Goal: Task Accomplishment & Management: Use online tool/utility

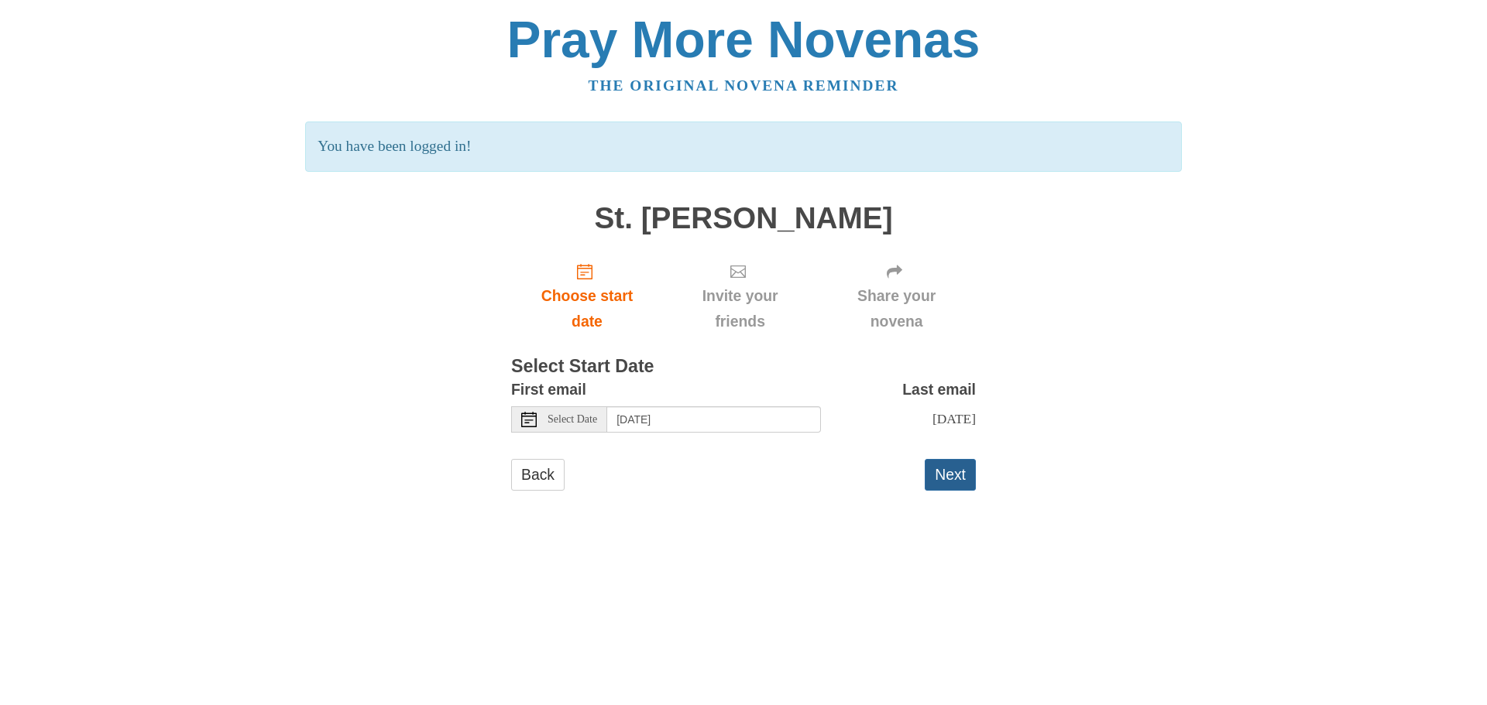
click at [954, 486] on button "Next" at bounding box center [949, 475] width 51 height 32
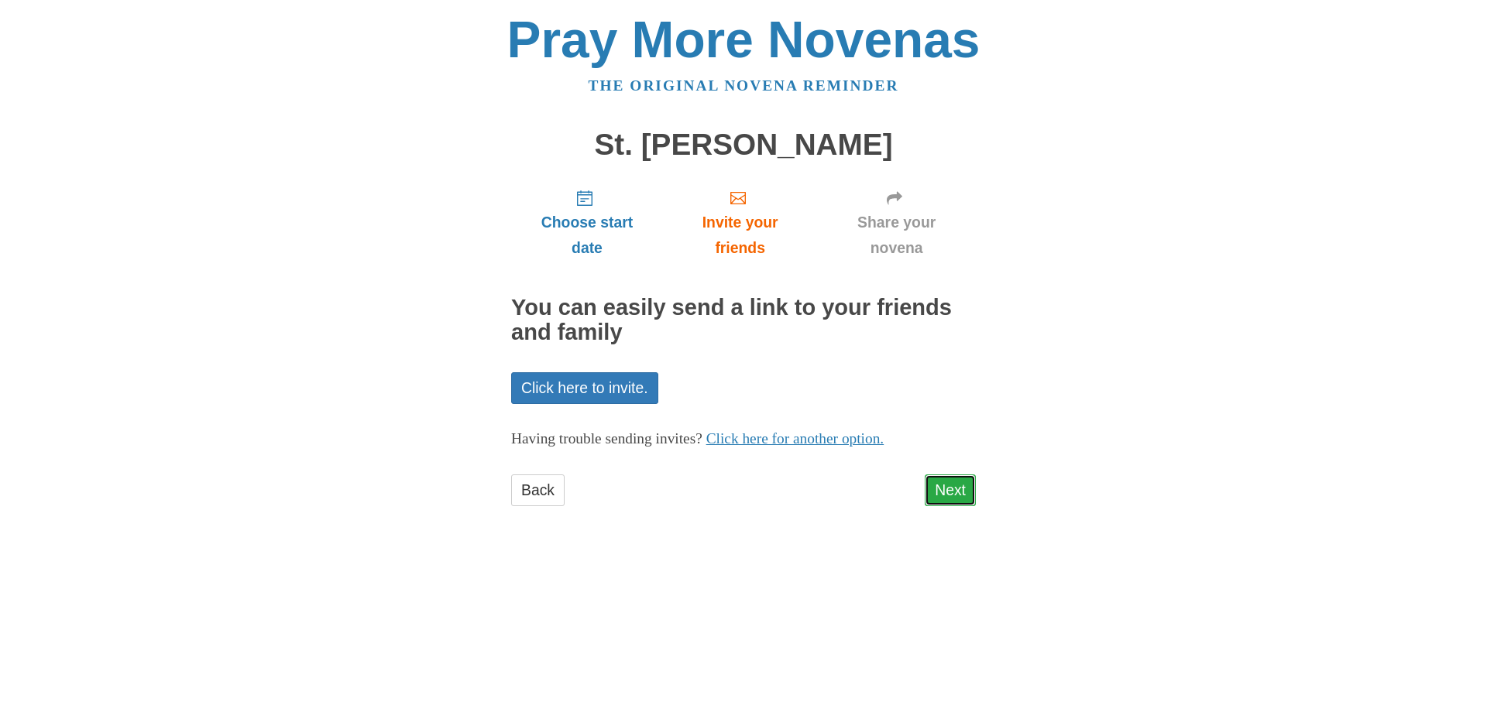
click at [955, 492] on link "Next" at bounding box center [949, 491] width 51 height 32
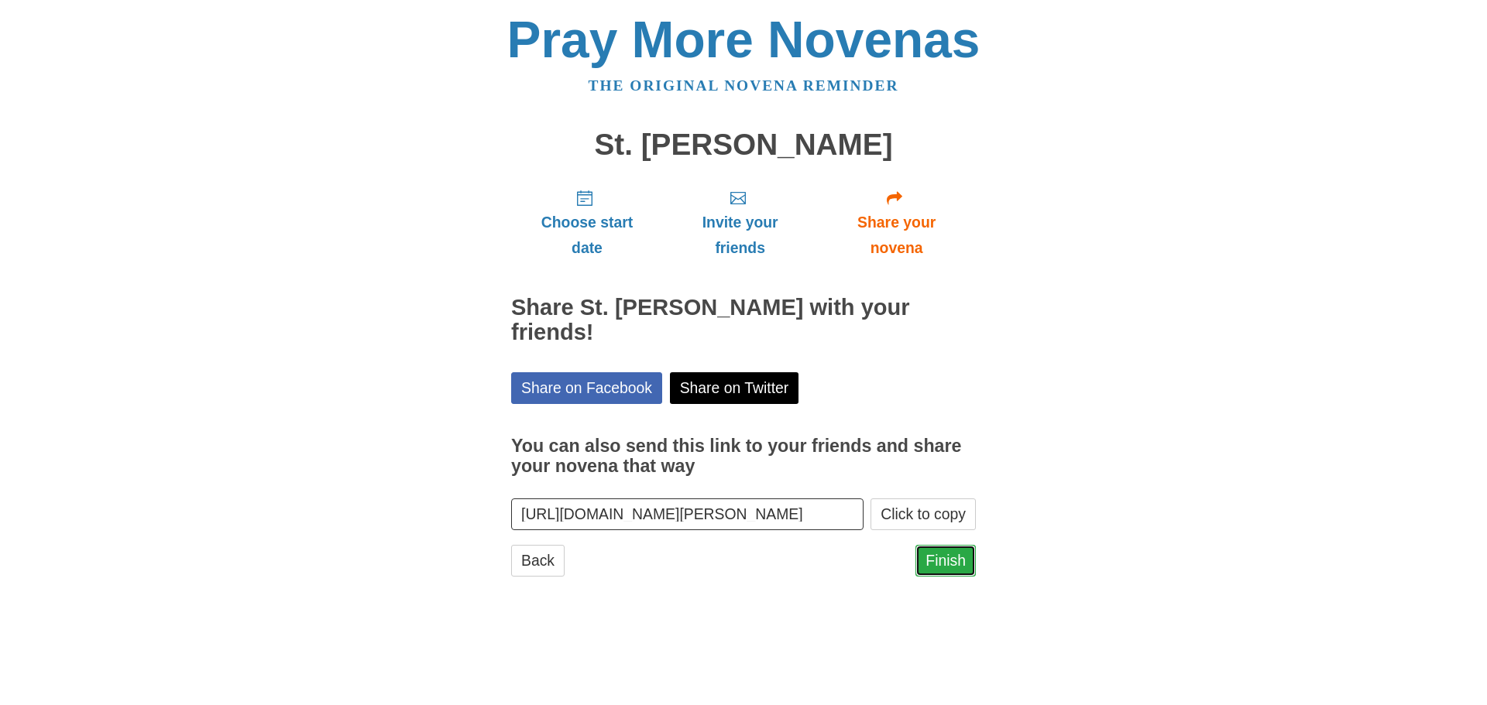
click at [951, 545] on link "Finish" at bounding box center [945, 561] width 60 height 32
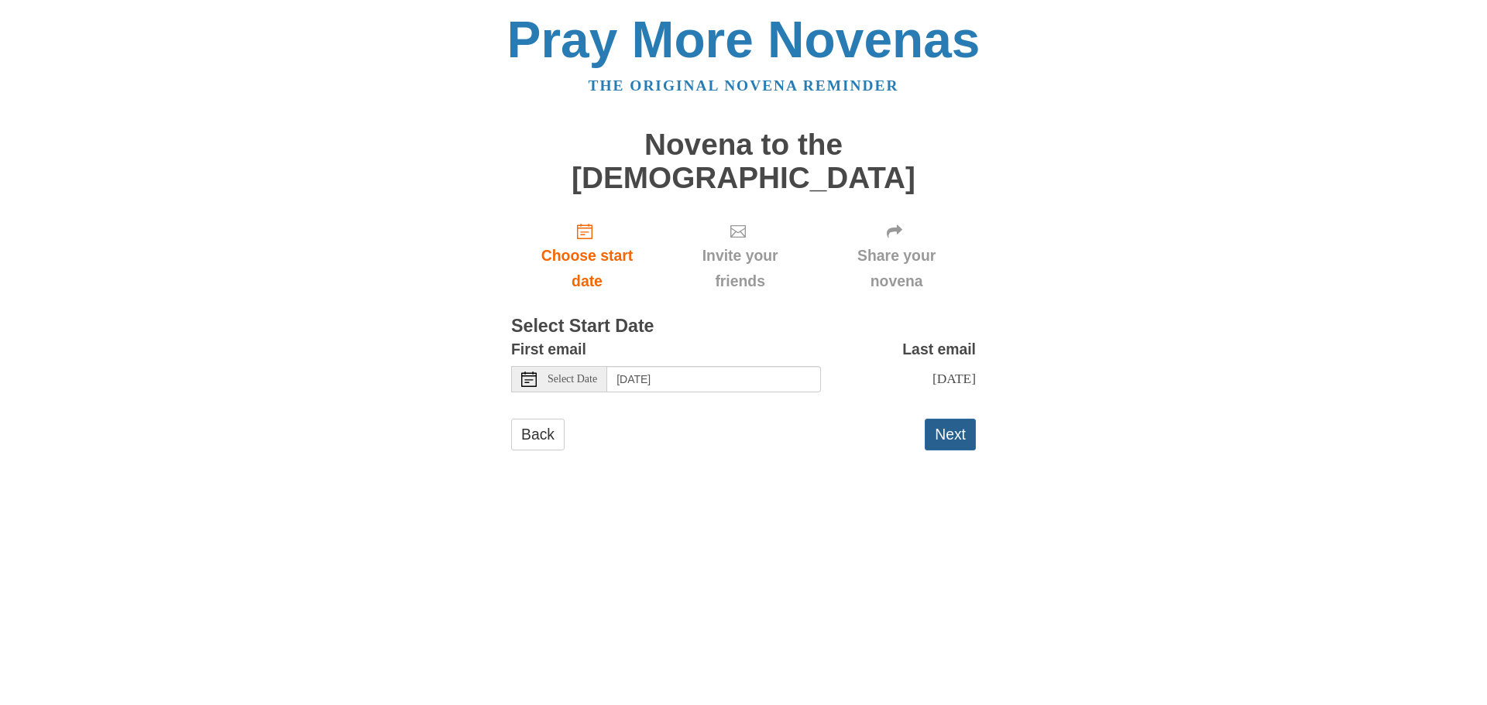
click at [954, 419] on button "Next" at bounding box center [949, 435] width 51 height 32
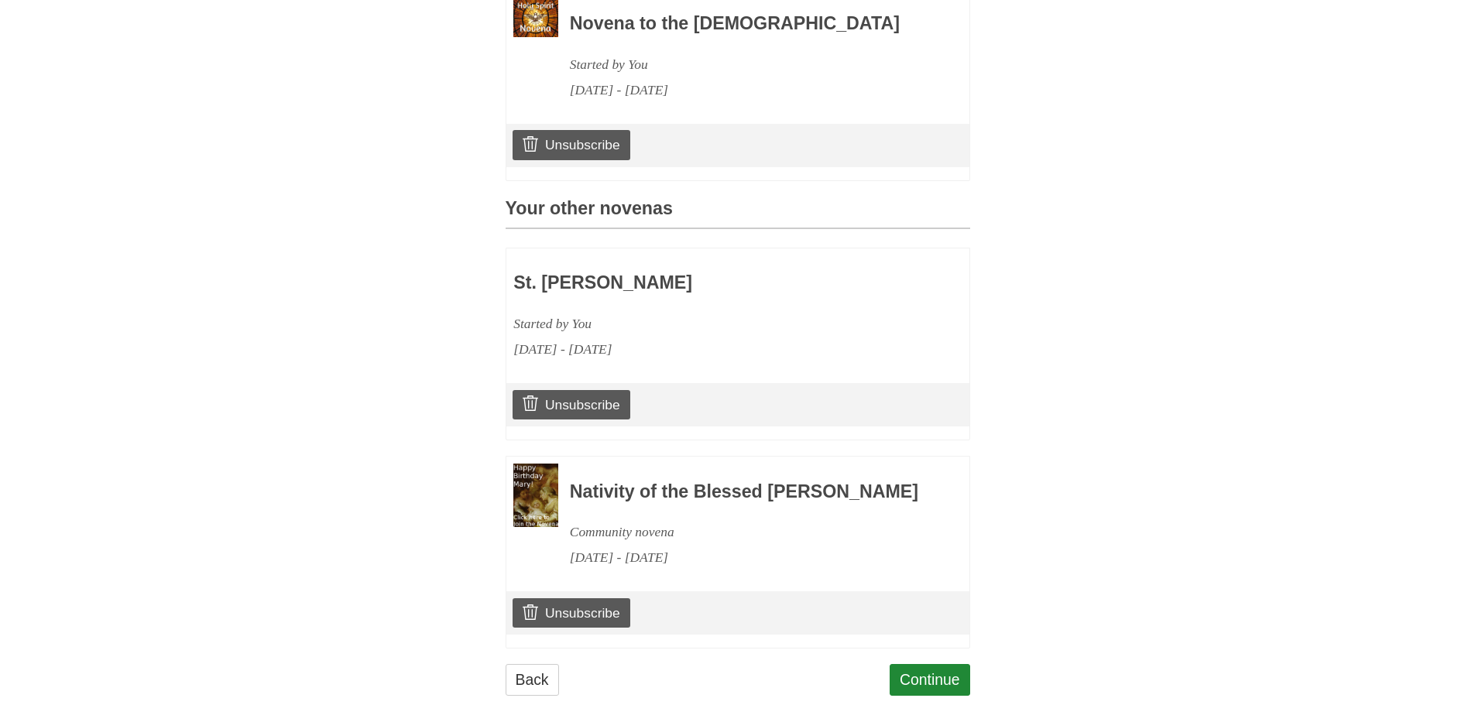
scroll to position [574, 0]
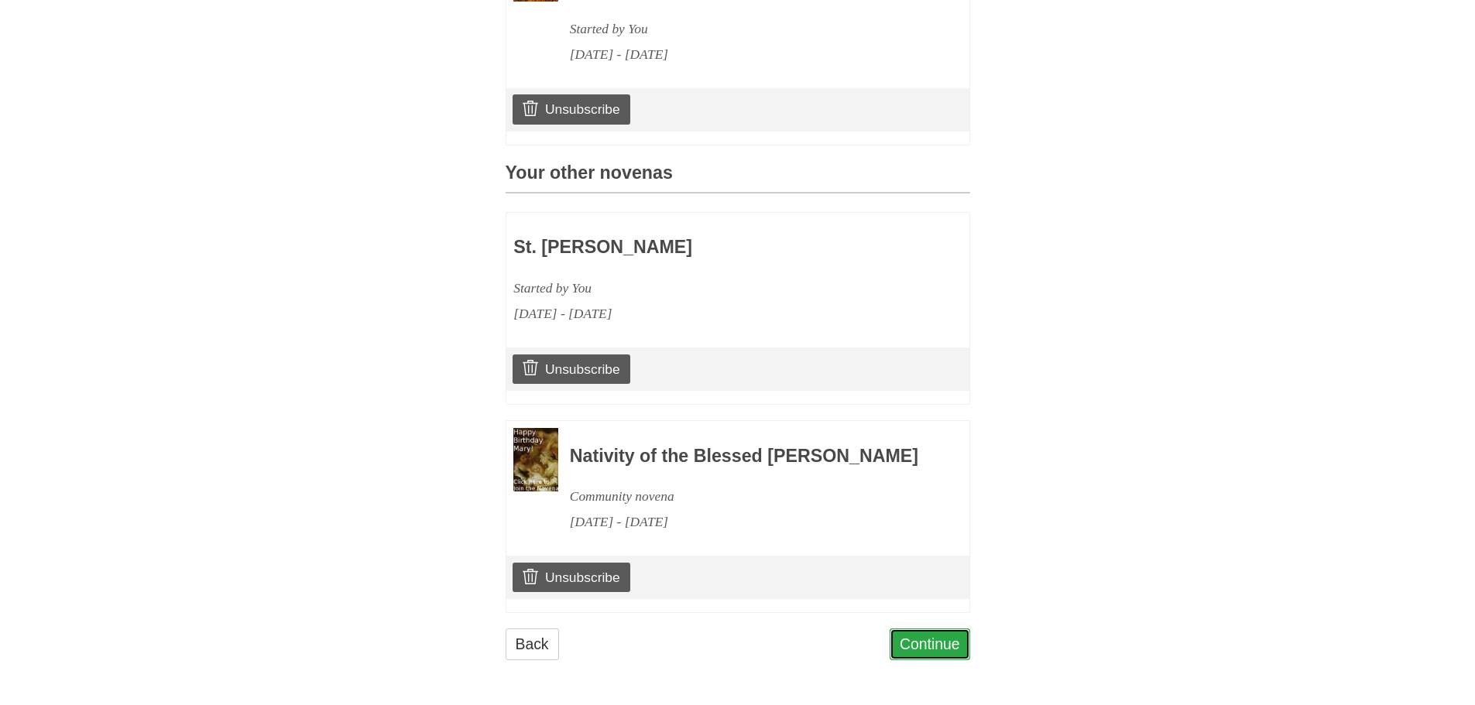
click at [949, 640] on link "Continue" at bounding box center [930, 645] width 81 height 32
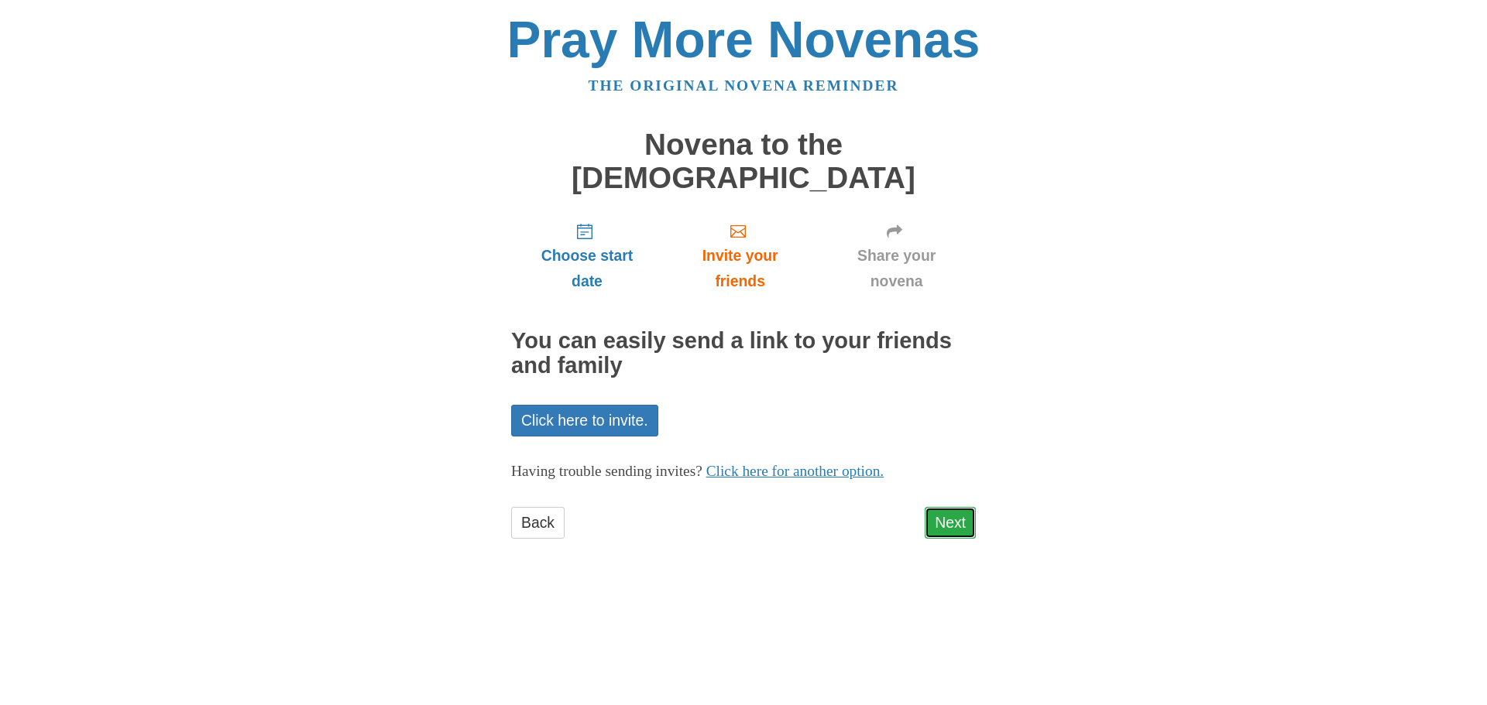
click at [952, 507] on link "Next" at bounding box center [949, 523] width 51 height 32
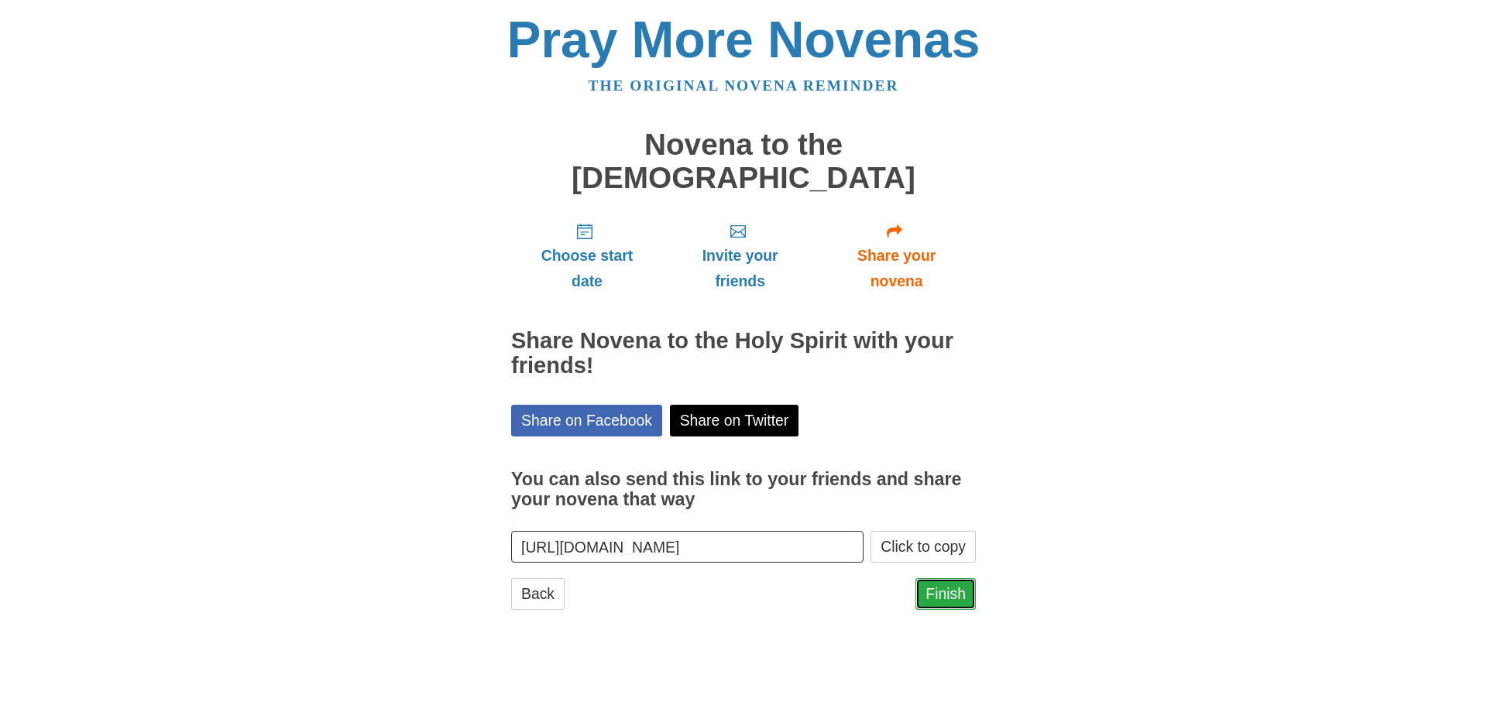
click at [947, 578] on link "Finish" at bounding box center [945, 594] width 60 height 32
